Goal: Task Accomplishment & Management: Complete application form

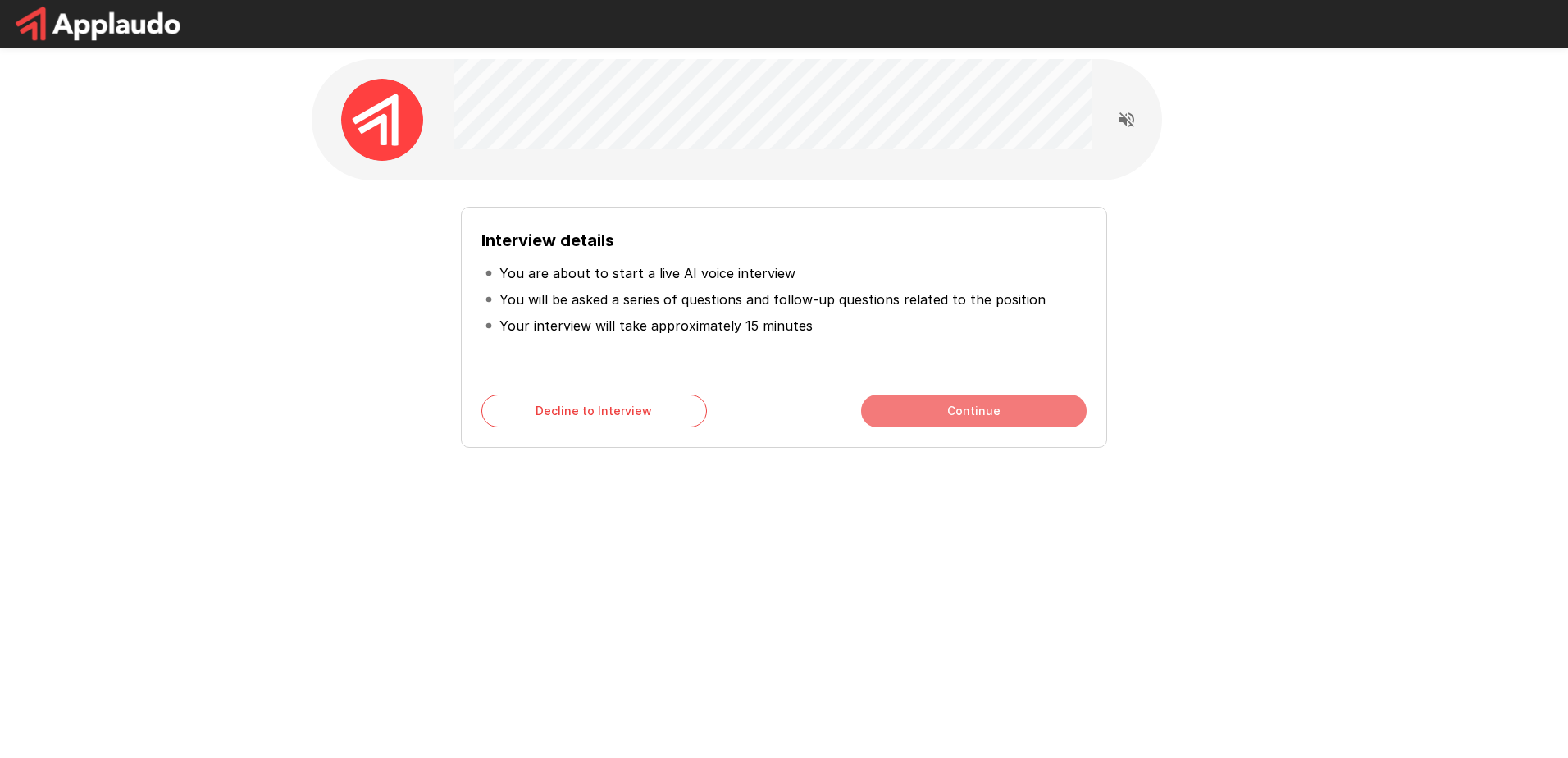
click at [984, 424] on button "Continue" at bounding box center [973, 411] width 226 height 32
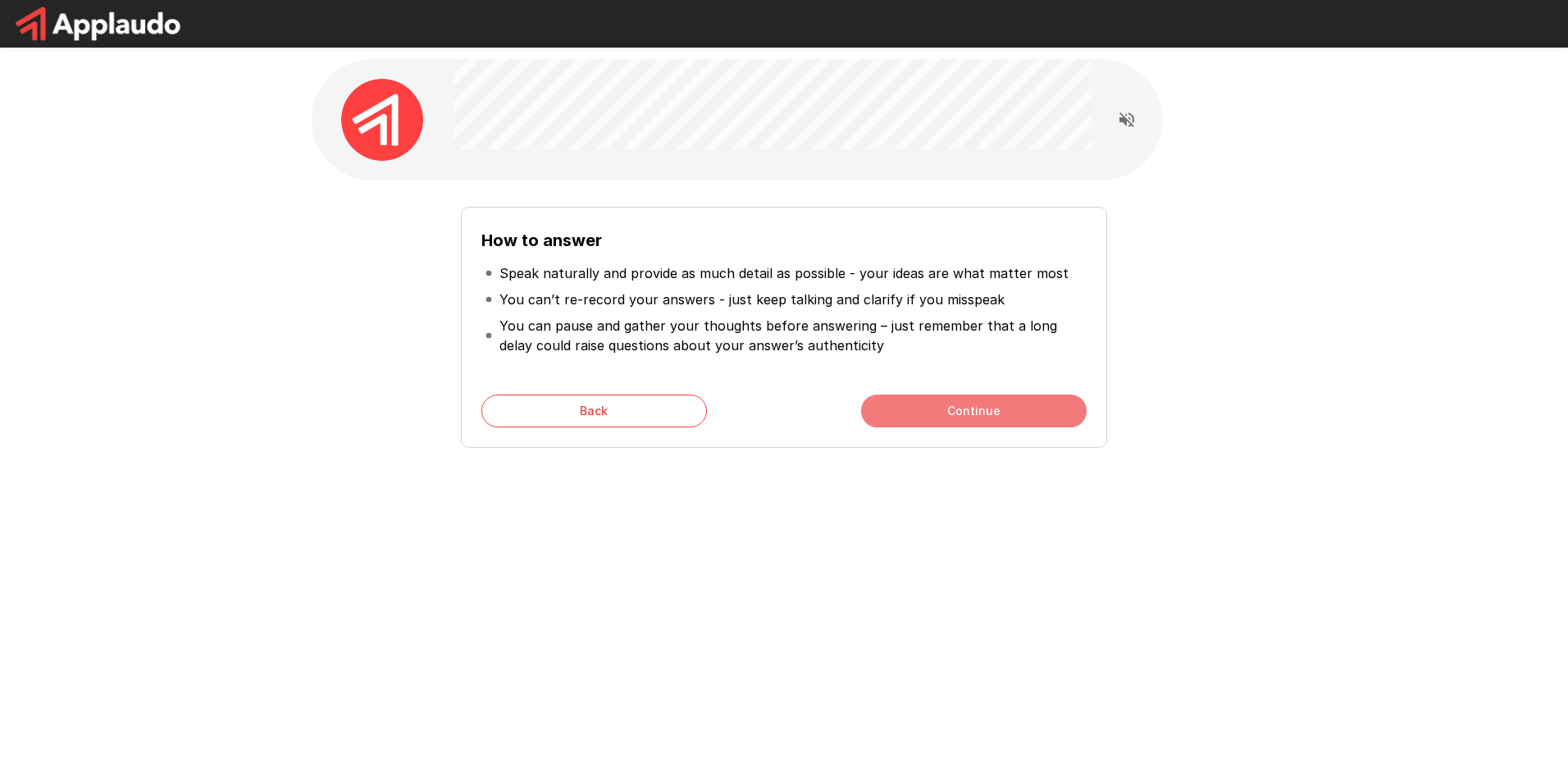
click at [984, 424] on button "Continue" at bounding box center [973, 411] width 226 height 32
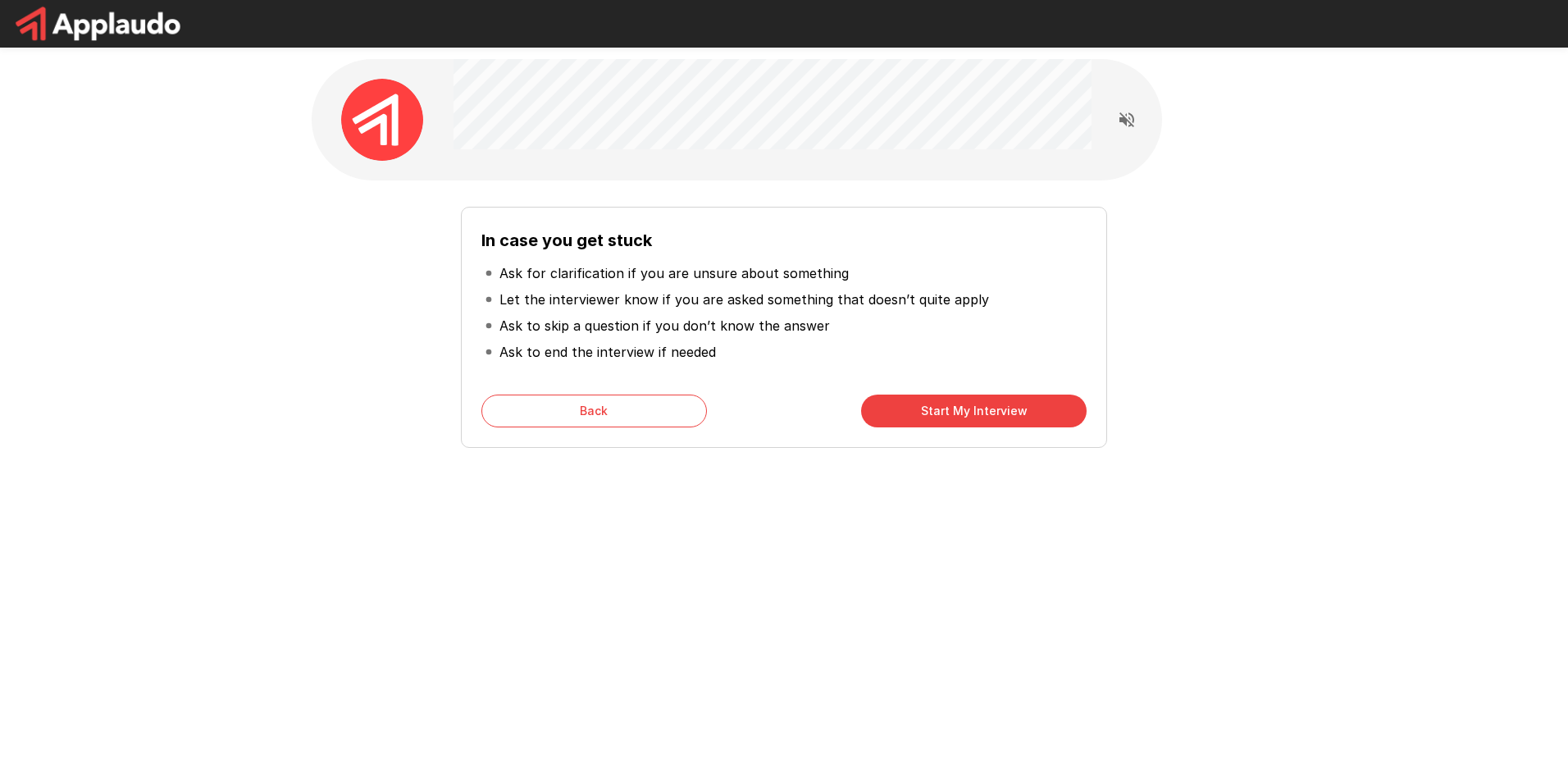
click at [984, 424] on button "Start My Interview" at bounding box center [973, 411] width 226 height 32
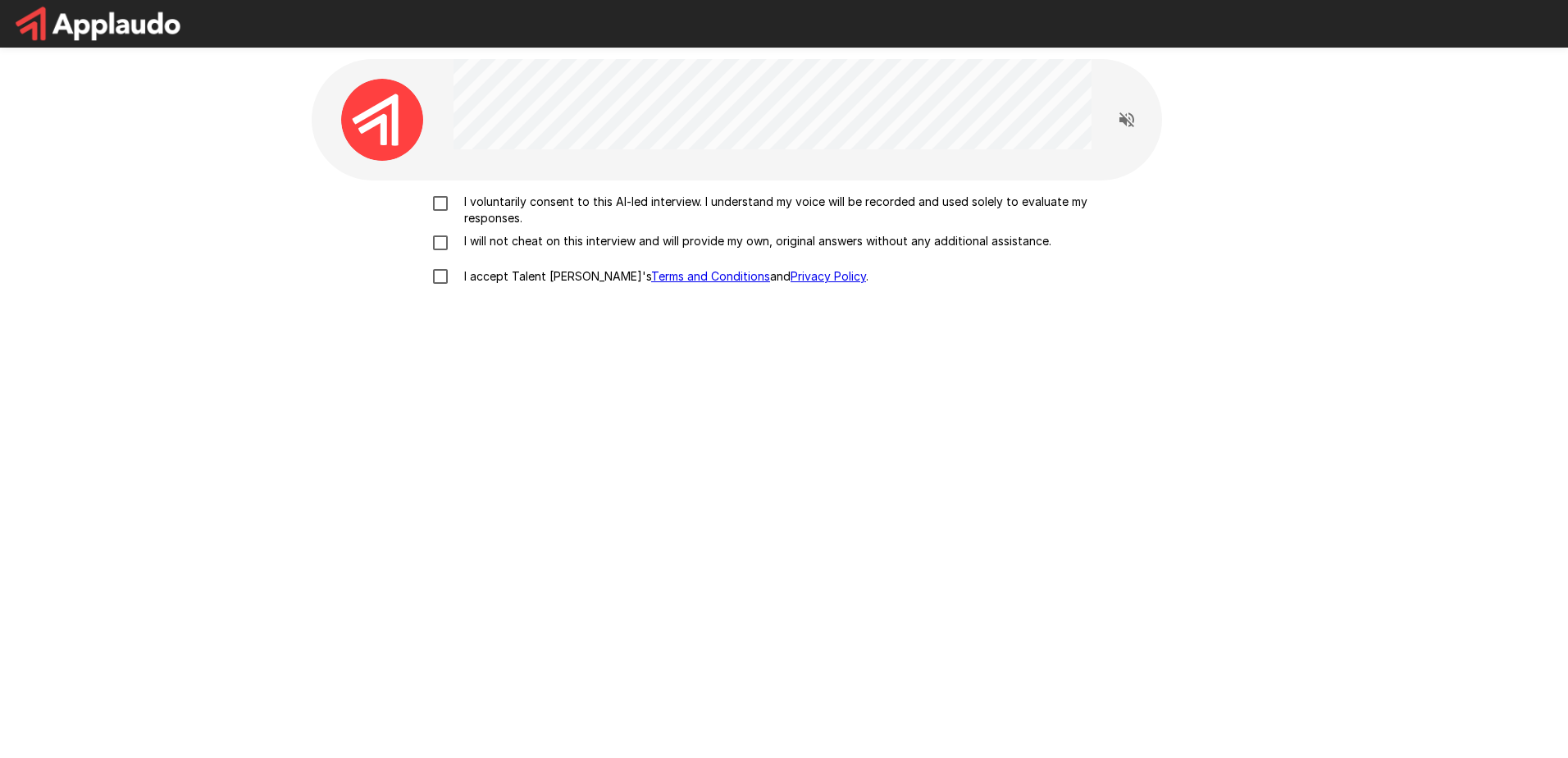
drag, startPoint x: 984, startPoint y: 424, endPoint x: 581, endPoint y: 206, distance: 458.2
click at [583, 199] on p "I voluntarily consent to this AI-led interview. I understand my voice will be r…" at bounding box center [801, 210] width 687 height 32
click at [563, 241] on p "I will not cheat on this interview and will provide my own, original answers wi…" at bounding box center [754, 240] width 594 height 16
drag, startPoint x: 563, startPoint y: 241, endPoint x: 517, endPoint y: 278, distance: 59.0
click at [517, 278] on p "I accept Talent Llama's Terms and Conditions and Privacy Policy ." at bounding box center [662, 276] width 411 height 16
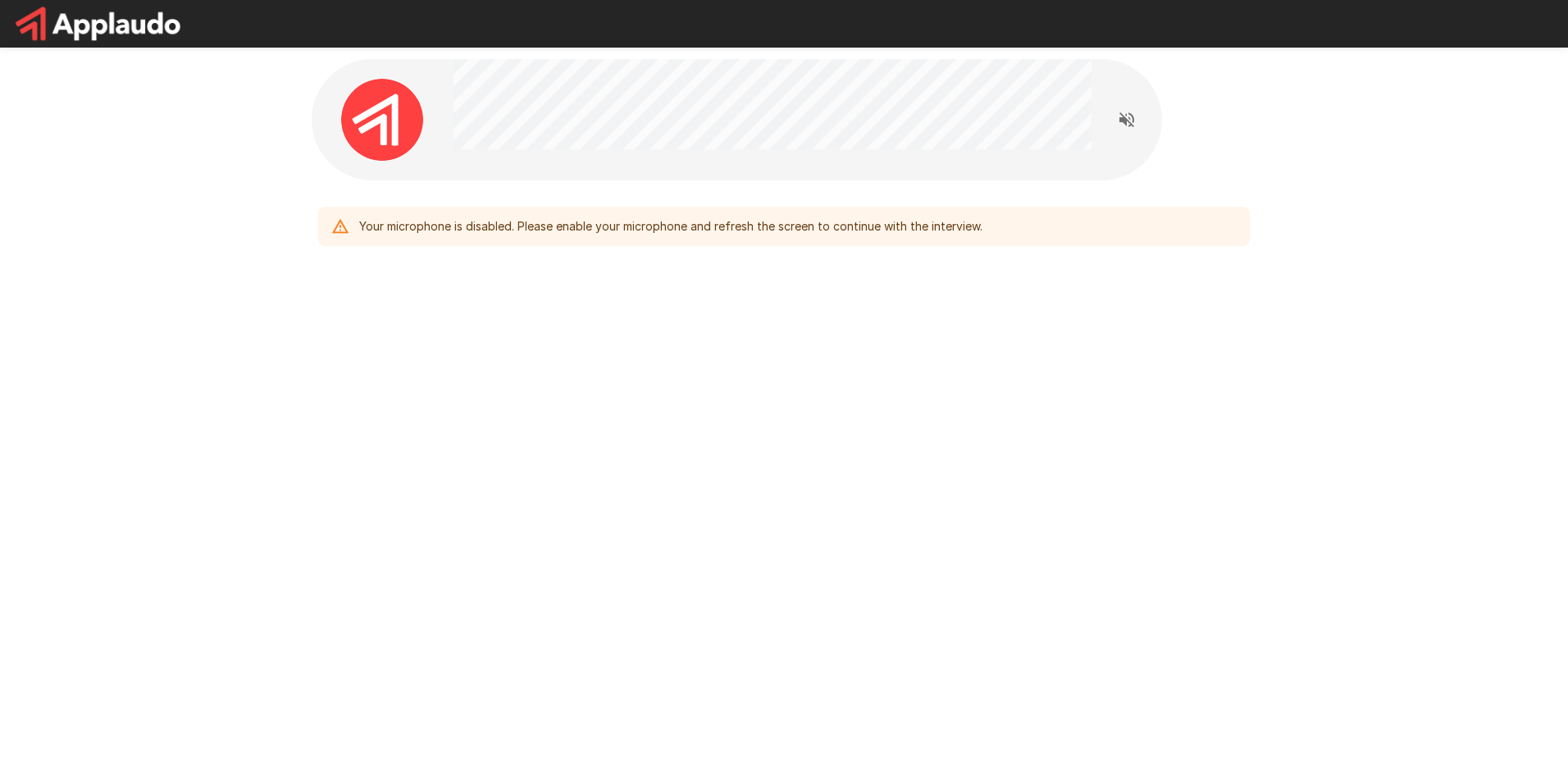
click at [600, 362] on div "Your microphone is disabled. Please enable your microphone and refresh the scre…" at bounding box center [784, 192] width 984 height 384
